Goal: Transaction & Acquisition: Subscribe to service/newsletter

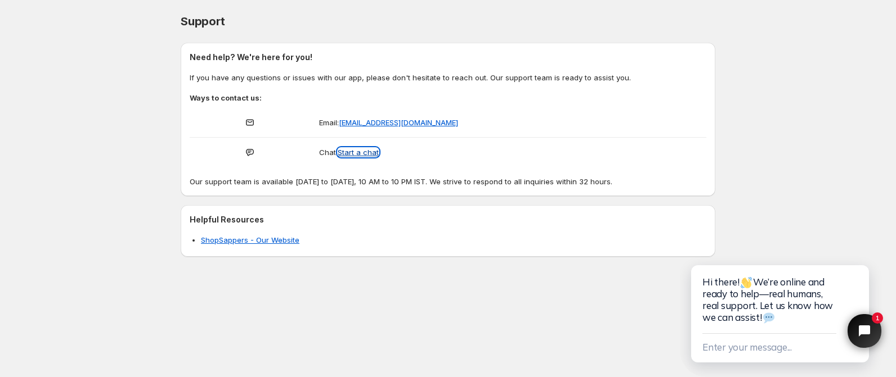
click at [363, 153] on button "Start a chat" at bounding box center [358, 152] width 41 height 9
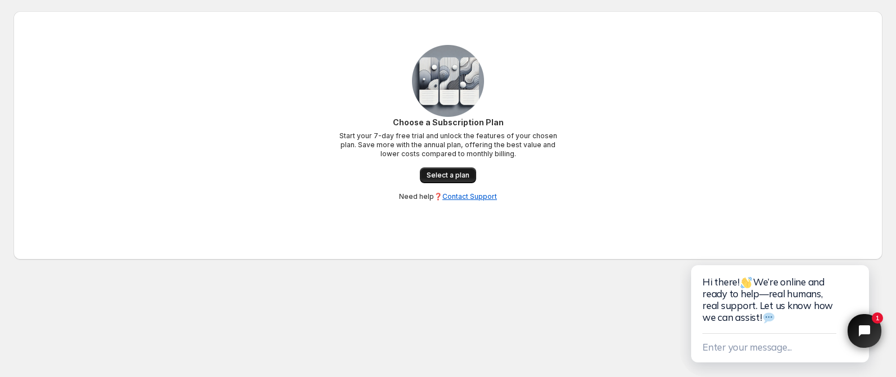
click at [460, 178] on span "Select a plan" at bounding box center [447, 175] width 43 height 9
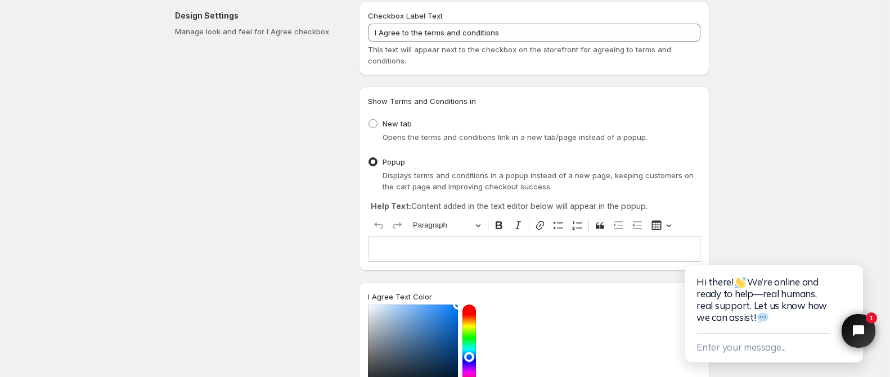
scroll to position [101, 0]
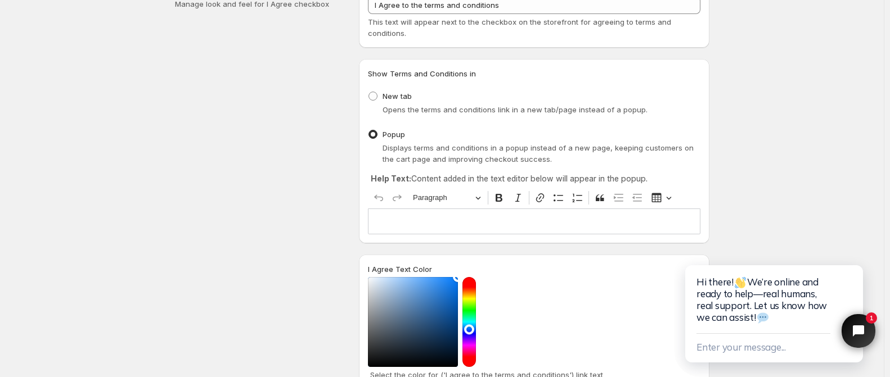
click at [438, 224] on p "Editor editing area: main. Press Alt+0 for help." at bounding box center [534, 221] width 322 height 11
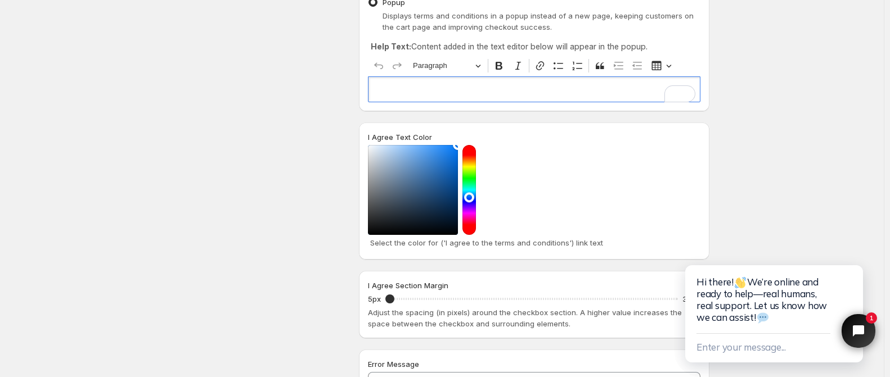
scroll to position [0, 0]
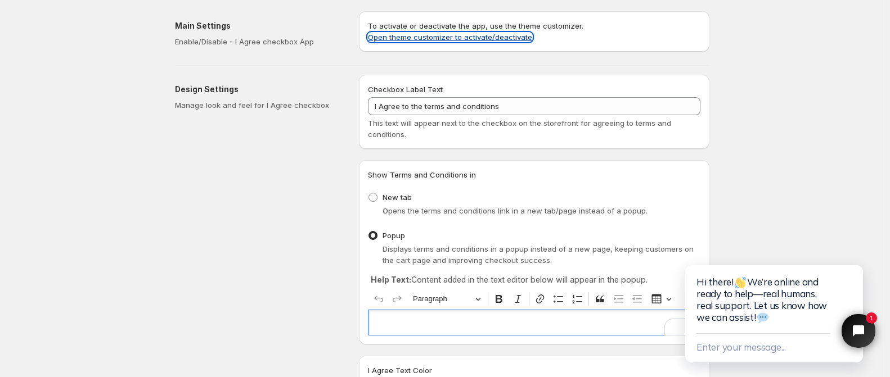
click at [479, 37] on link "Open theme customizer to activate/deactivate" at bounding box center [450, 37] width 164 height 9
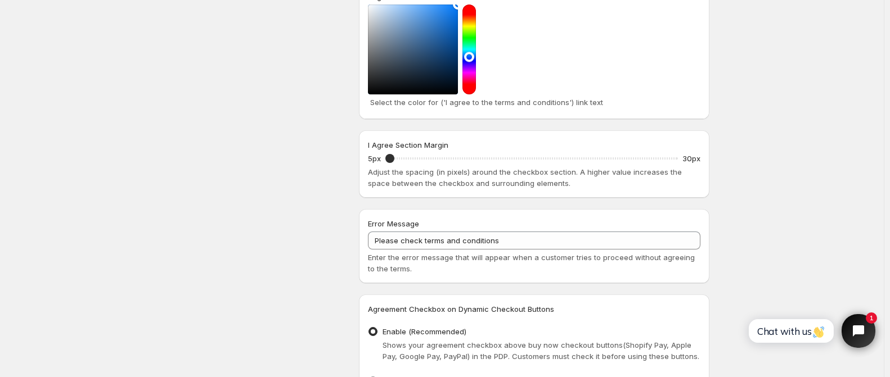
scroll to position [578, 0]
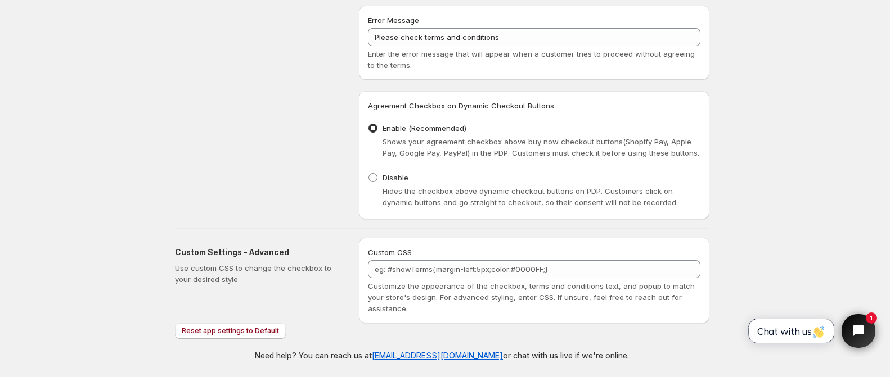
click at [793, 335] on span "Chat with us" at bounding box center [791, 332] width 68 height 12
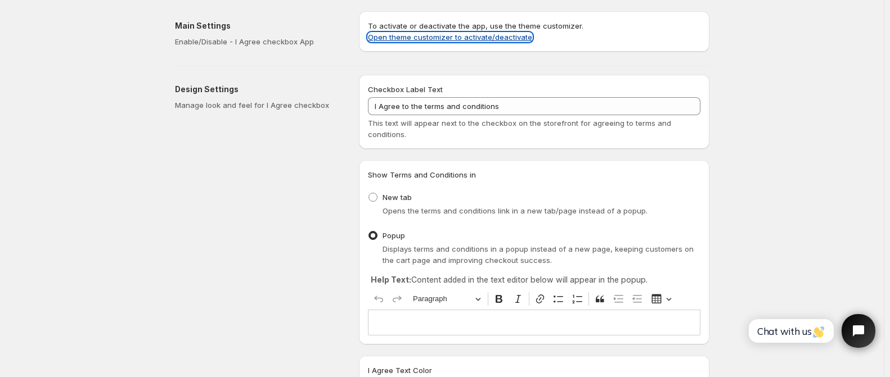
click at [483, 37] on link "Open theme customizer to activate/deactivate" at bounding box center [450, 37] width 164 height 9
click at [860, 332] on icon "Open chat widget" at bounding box center [864, 331] width 17 height 17
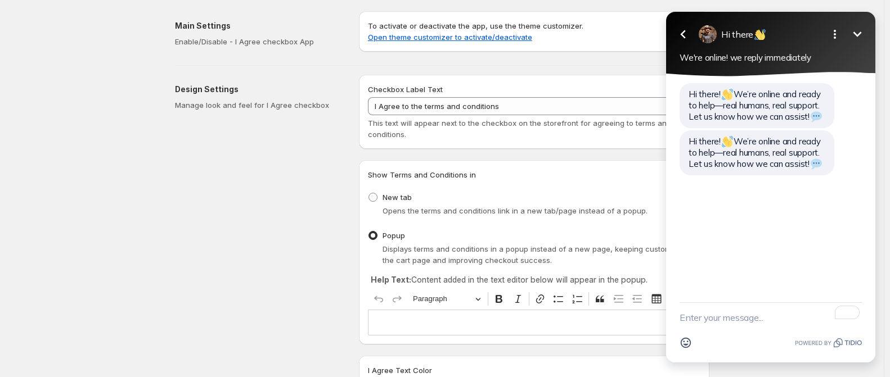
click at [858, 37] on icon "Minimize" at bounding box center [858, 35] width 14 height 14
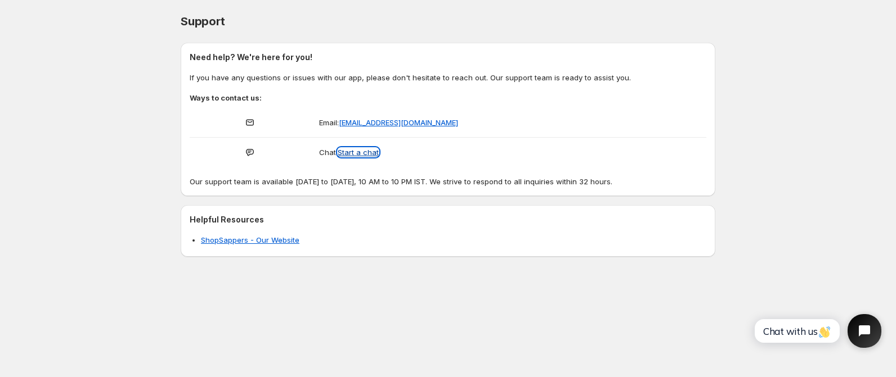
click at [367, 154] on button "Start a chat" at bounding box center [358, 152] width 41 height 9
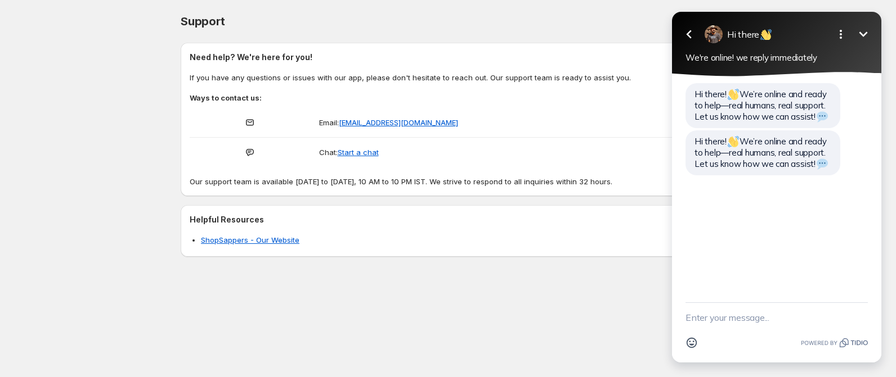
click at [867, 37] on icon "Minimize" at bounding box center [863, 35] width 14 height 14
